Goal: Task Accomplishment & Management: Use online tool/utility

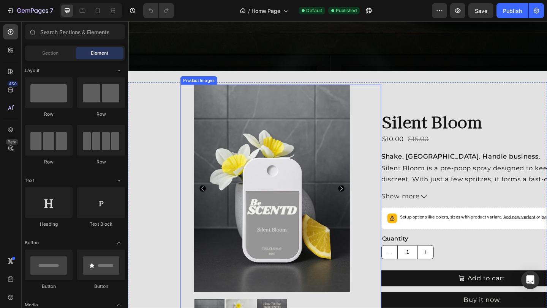
scroll to position [272, 0]
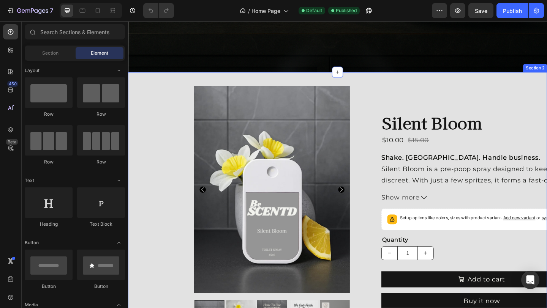
click at [157, 159] on div "Product Images Silent Bloom Product Title $10.00 Product Price Product Price $1…" at bounding box center [356, 230] width 456 height 283
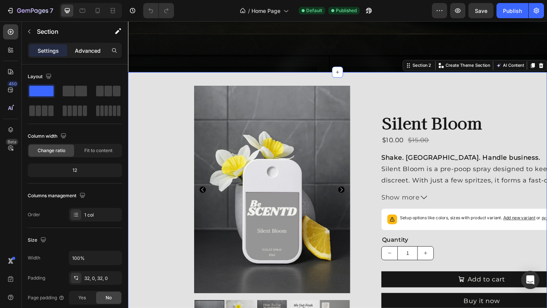
click at [85, 47] on p "Advanced" at bounding box center [88, 51] width 26 height 8
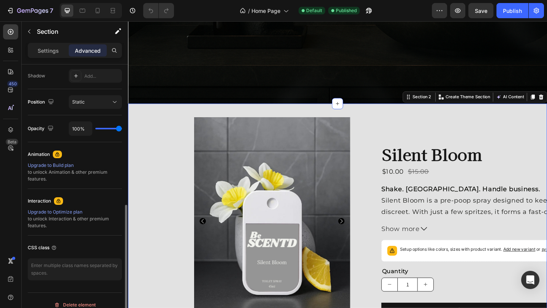
scroll to position [262, 0]
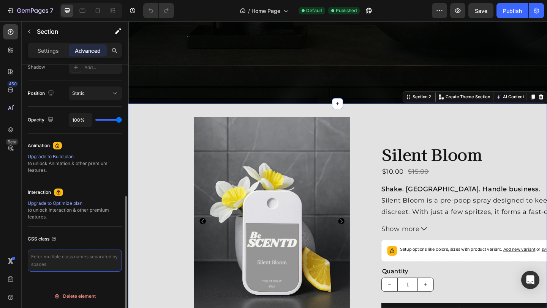
click at [90, 260] on textarea at bounding box center [75, 261] width 94 height 22
click at [168, 122] on div "Product Images Silent Bloom Product Title $10.00 Product Price Product Price $1…" at bounding box center [356, 264] width 456 height 307
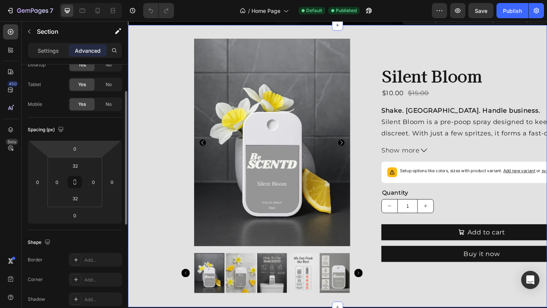
scroll to position [38, 0]
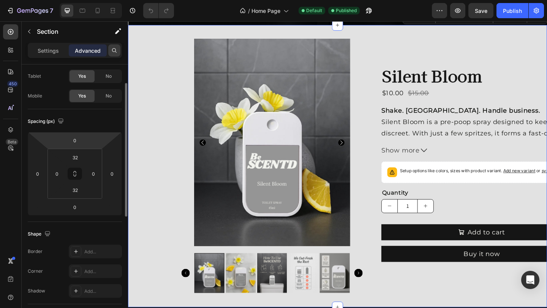
click at [114, 50] on icon at bounding box center [114, 50] width 6 height 6
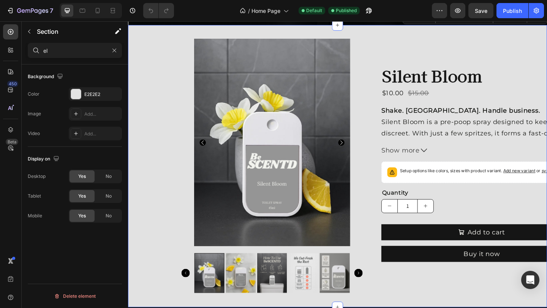
scroll to position [0, 0]
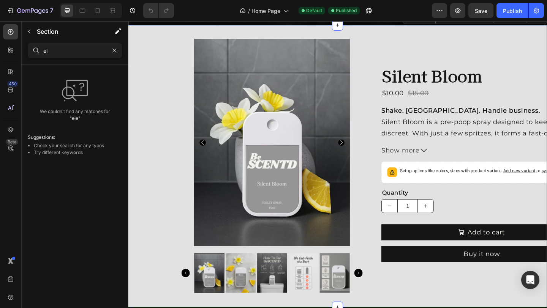
type input "e"
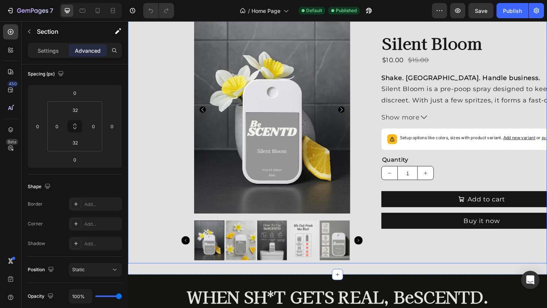
scroll to position [368, 0]
